Goal: Information Seeking & Learning: Learn about a topic

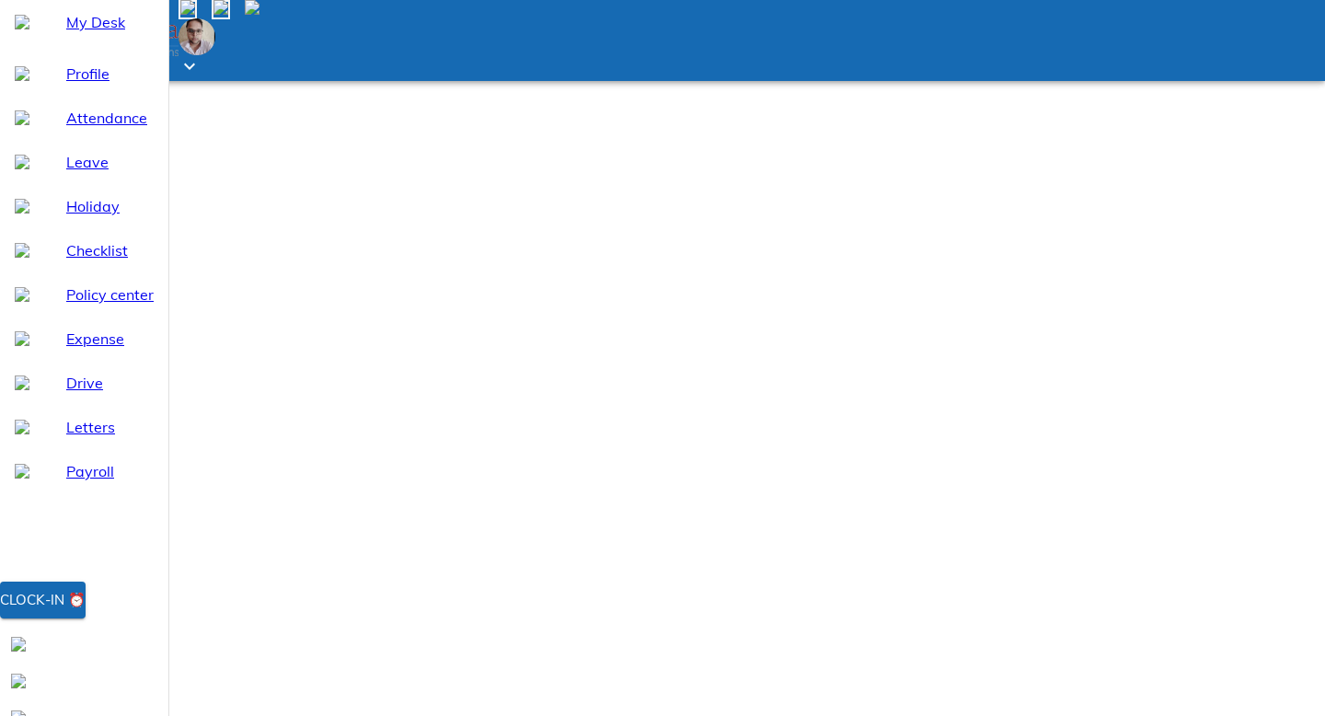
click at [114, 217] on span "Holiday" at bounding box center [109, 206] width 87 height 22
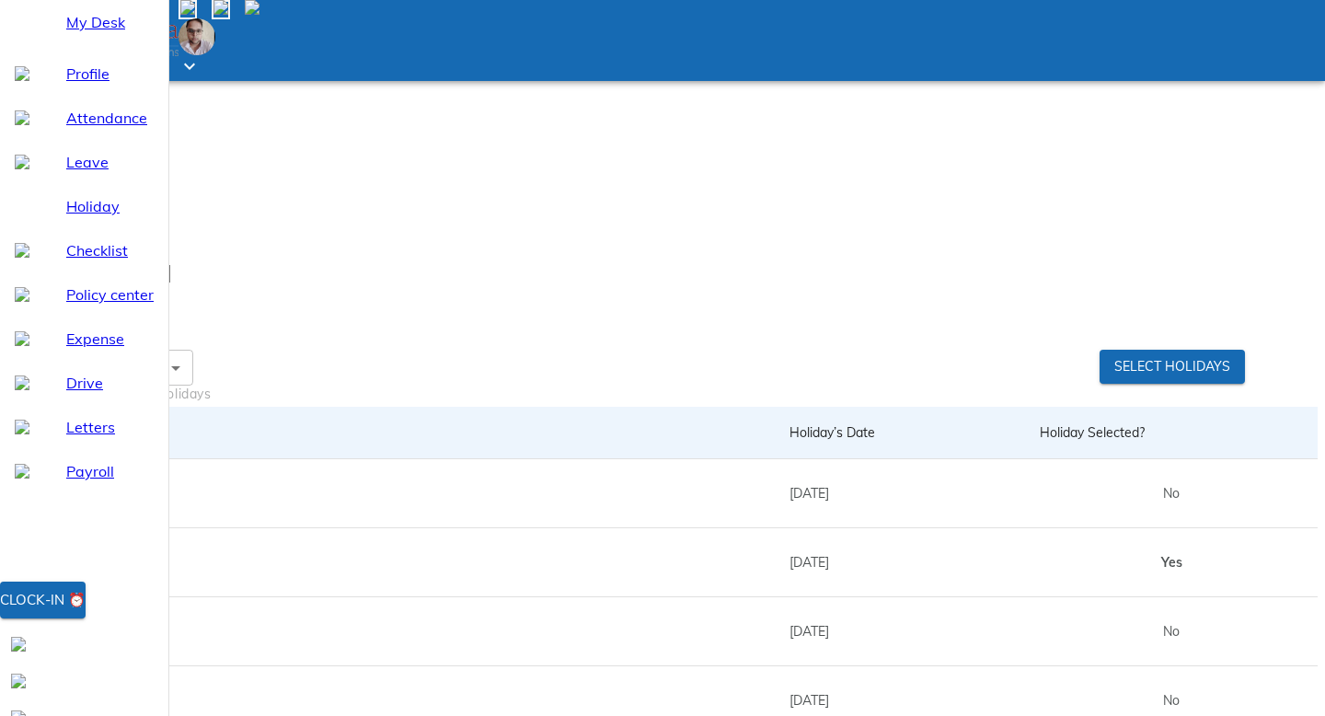
scroll to position [519, 0]
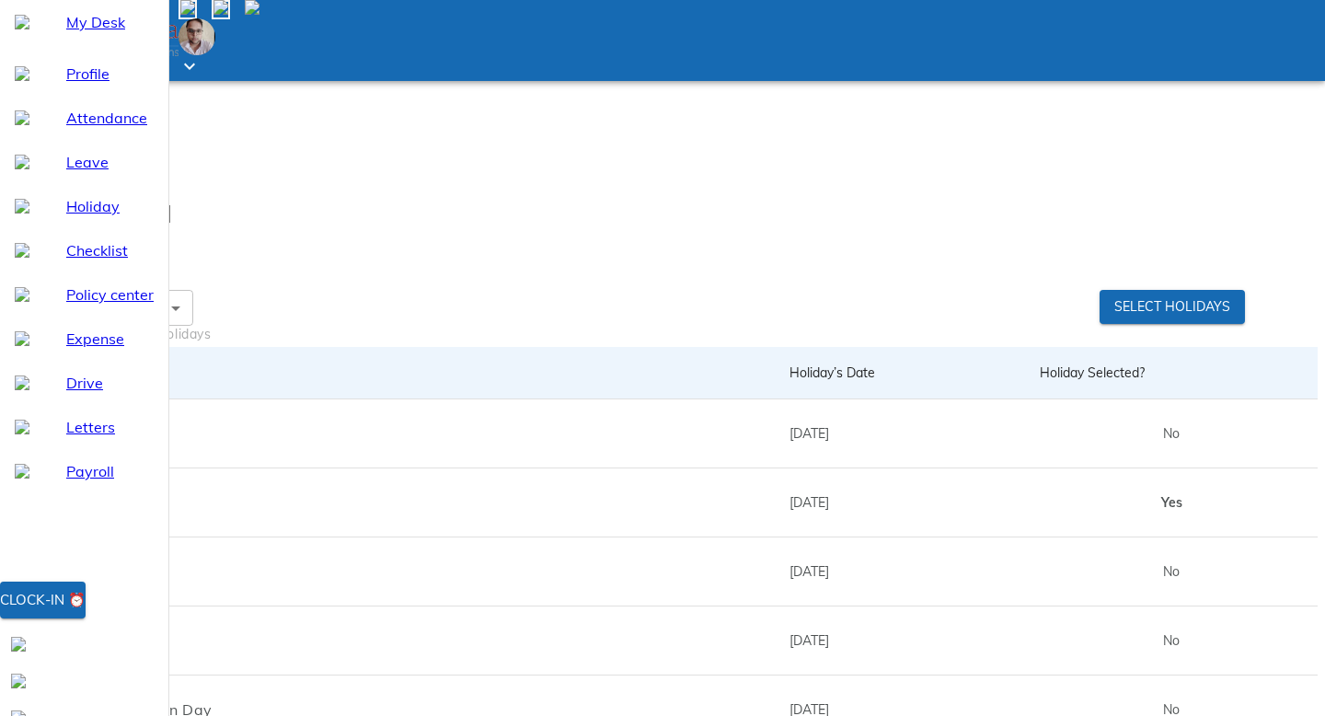
drag, startPoint x: 1050, startPoint y: 489, endPoint x: 1216, endPoint y: 474, distance: 167.2
drag, startPoint x: 1180, startPoint y: 484, endPoint x: 1031, endPoint y: 484, distance: 150.0
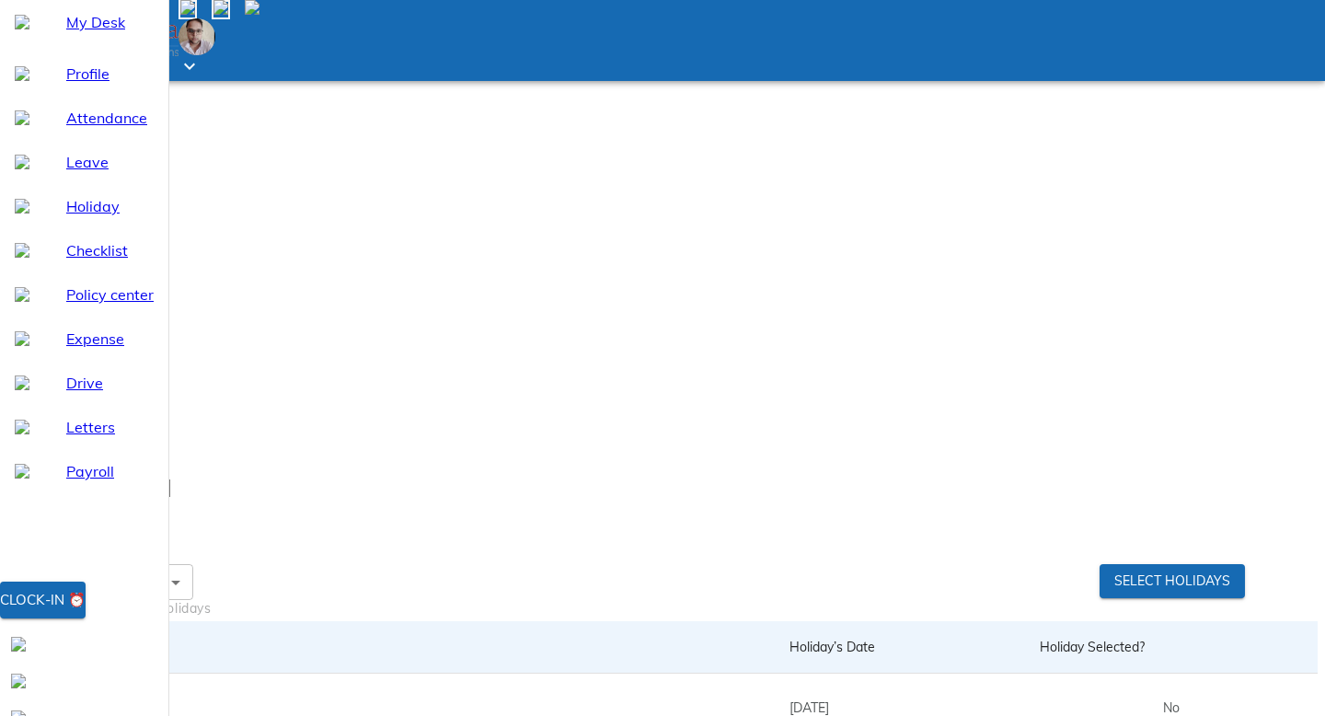
scroll to position [0, 0]
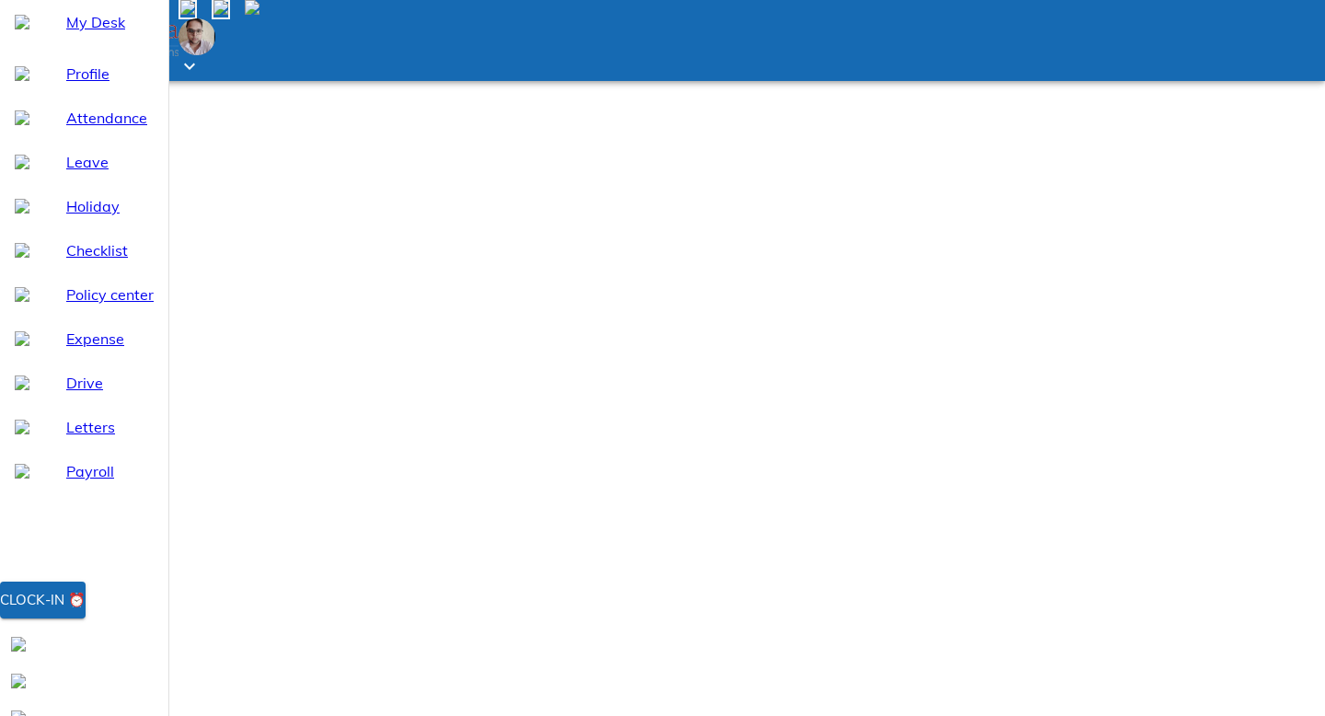
click at [66, 33] on span "My Desk" at bounding box center [109, 22] width 87 height 22
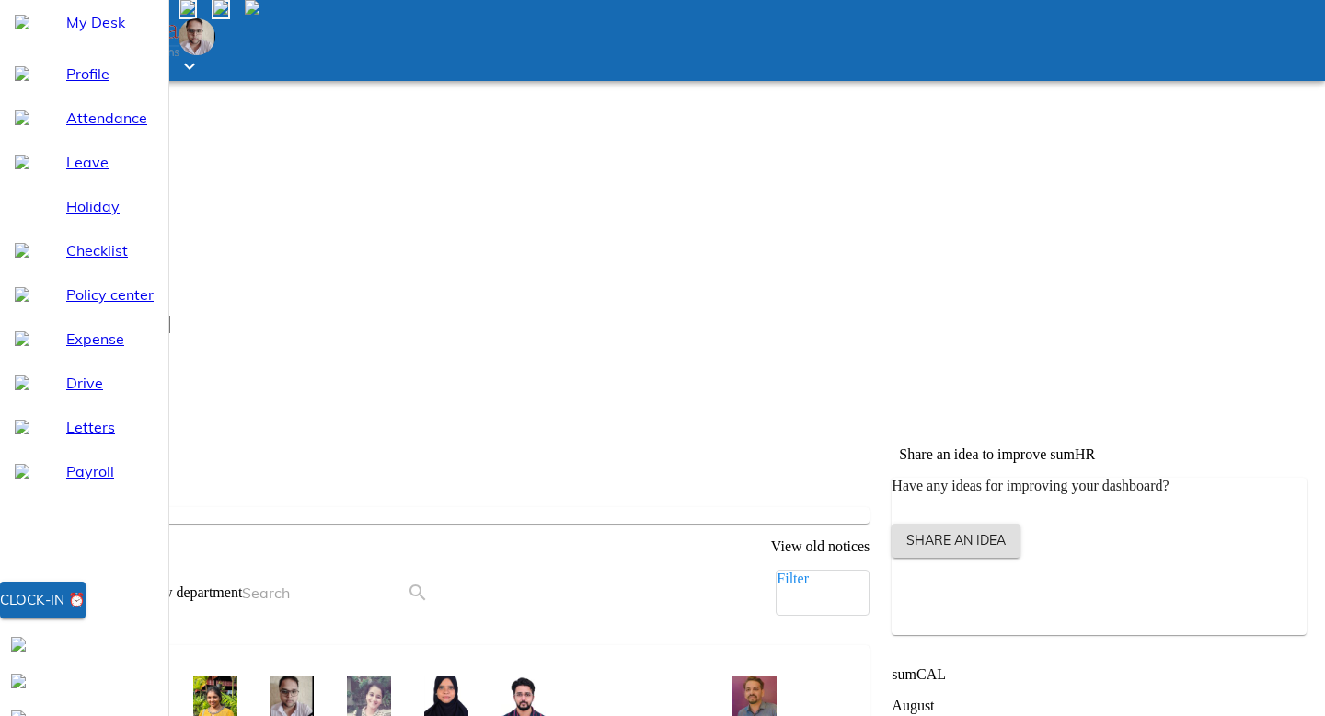
scroll to position [426, 0]
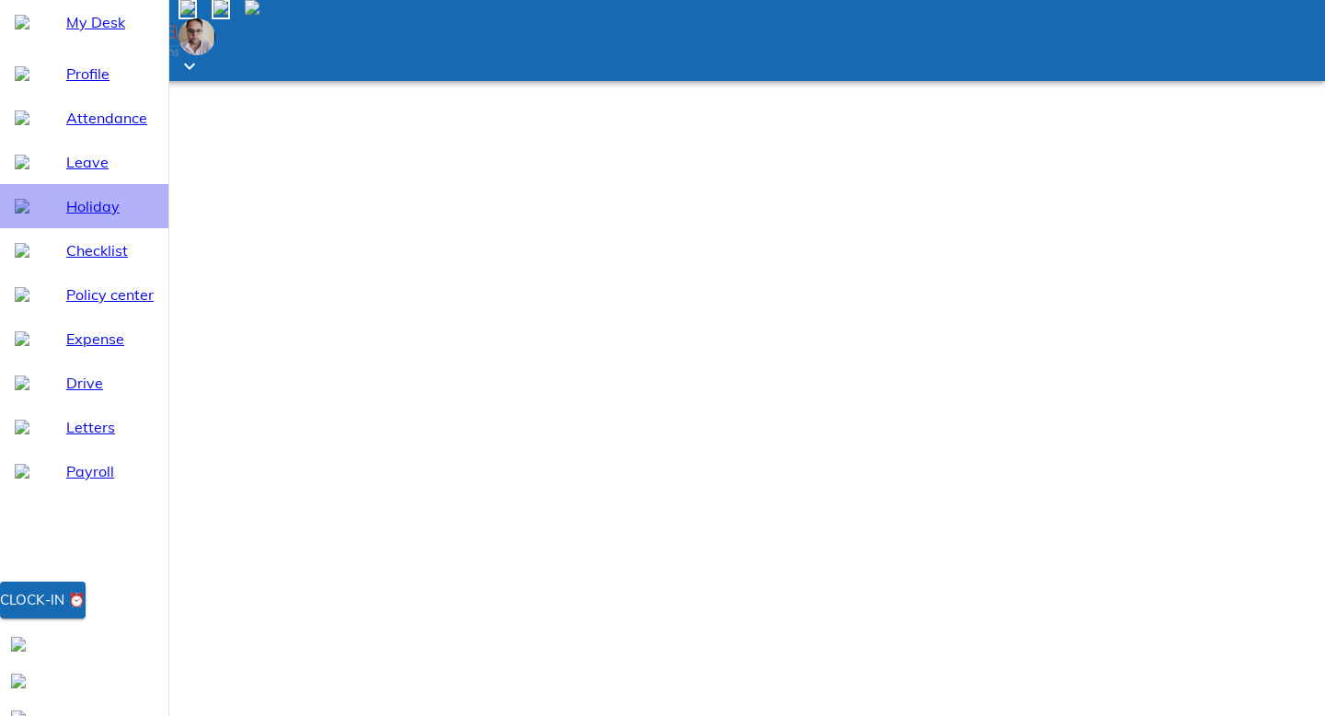
click at [80, 217] on span "Holiday" at bounding box center [109, 206] width 87 height 22
